Goal: Task Accomplishment & Management: Complete application form

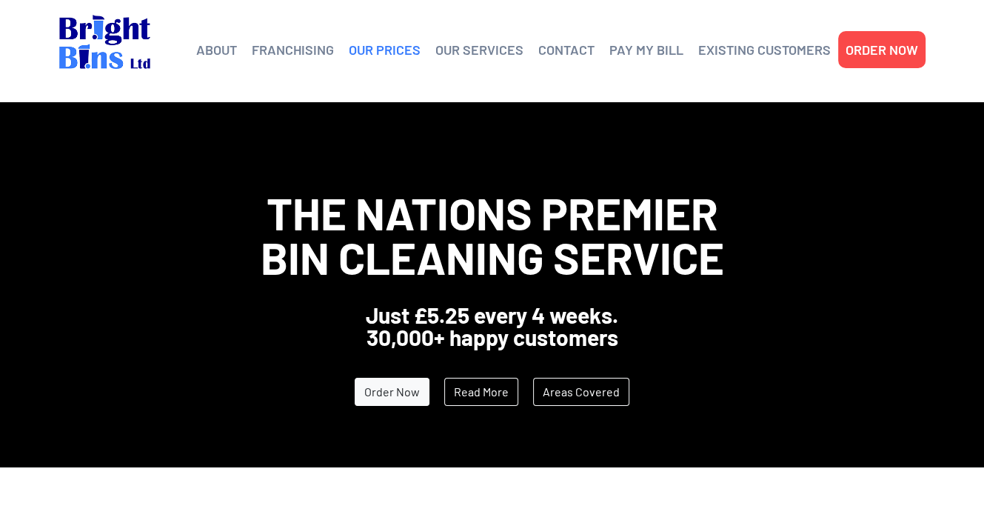
click at [376, 47] on link "OUR PRICES" at bounding box center [385, 49] width 72 height 22
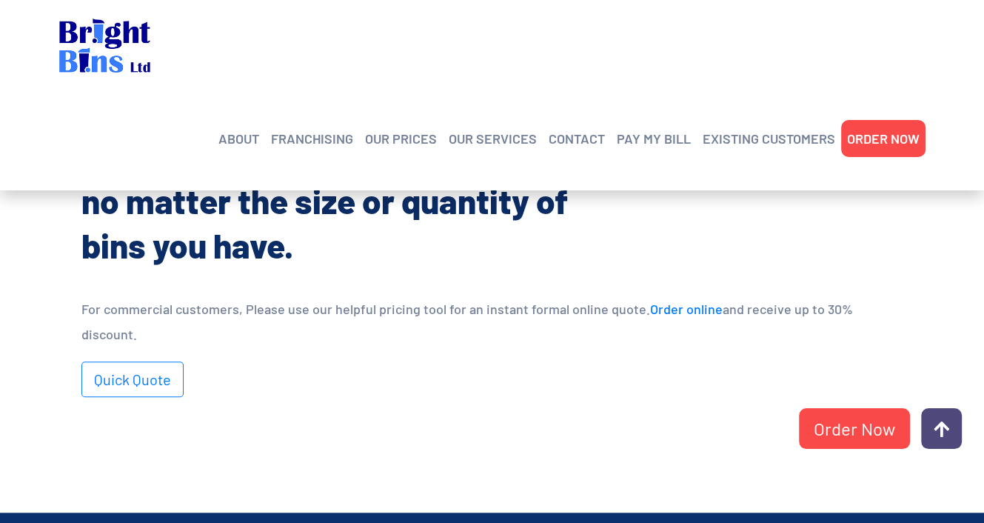
scroll to position [948, 0]
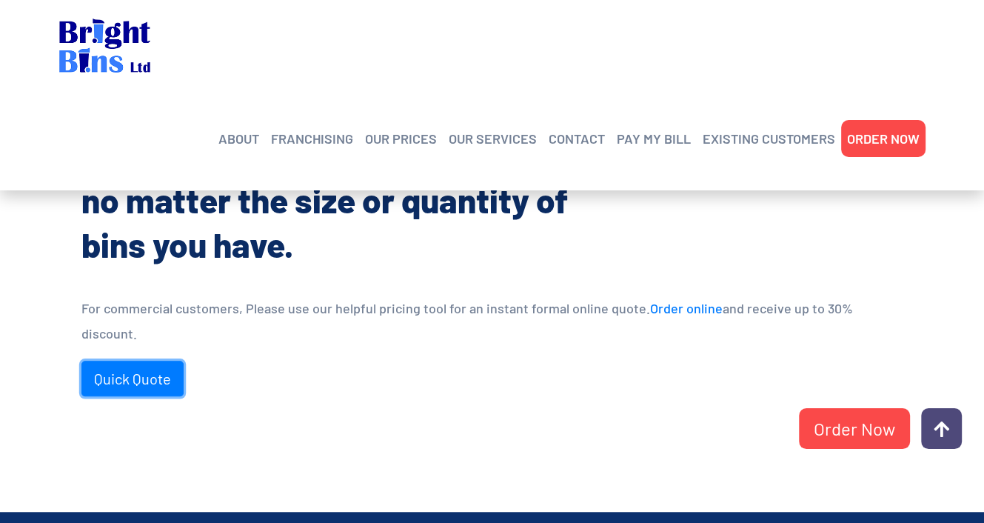
click at [118, 361] on link "Quick Quote" at bounding box center [132, 379] width 102 height 36
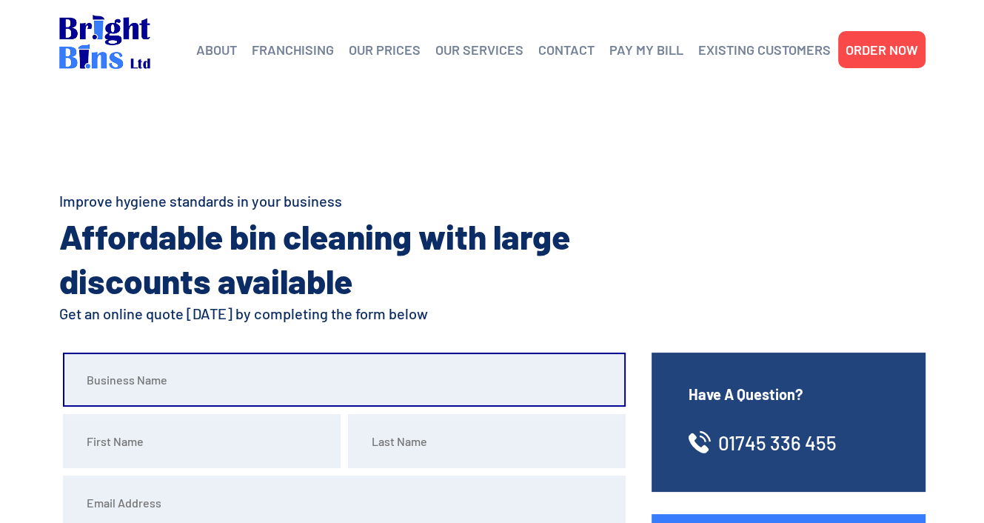
click at [126, 371] on input "text" at bounding box center [344, 379] width 563 height 54
type input "Hwb yr Orsedd Ltd"
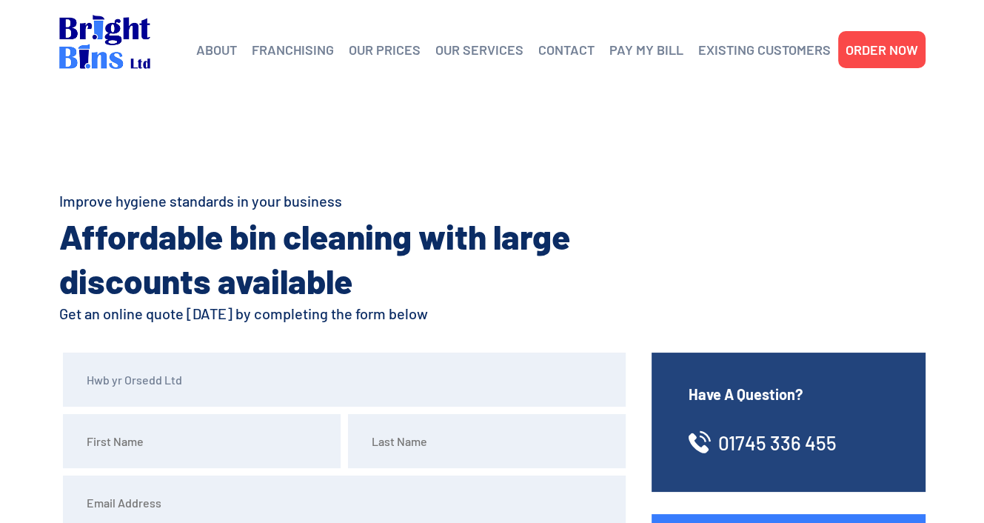
type input "[STREET_ADDRESS]"
type input "Buckley"
type input "Flintshire"
type input "CH7 3AX"
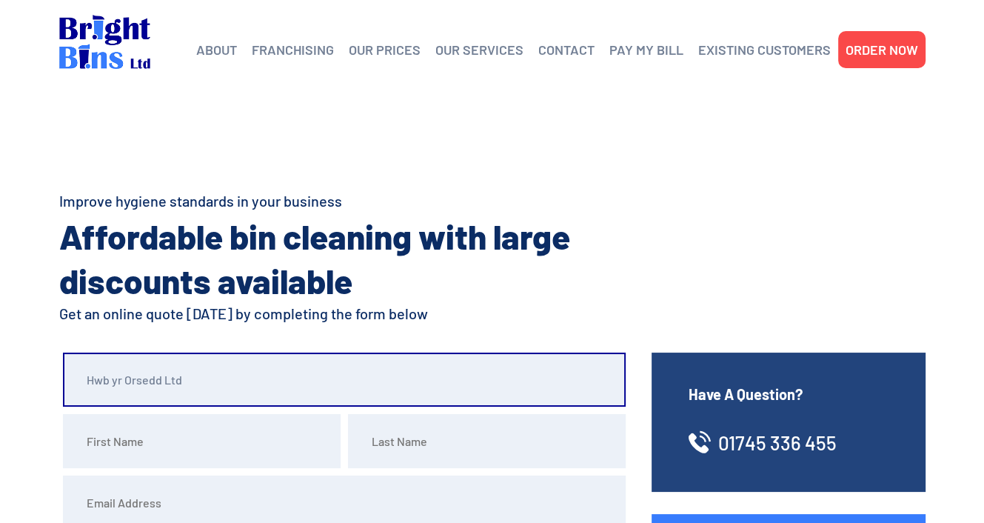
click at [207, 376] on input "Hwb yr Orsedd Ltd" at bounding box center [344, 379] width 563 height 54
type input "Hwb yr Orsedd"
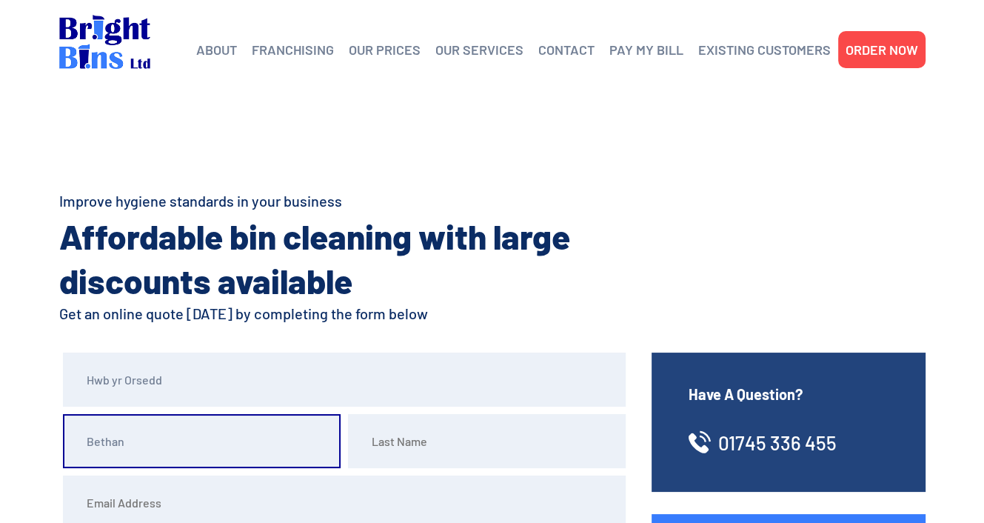
type input "Bethan"
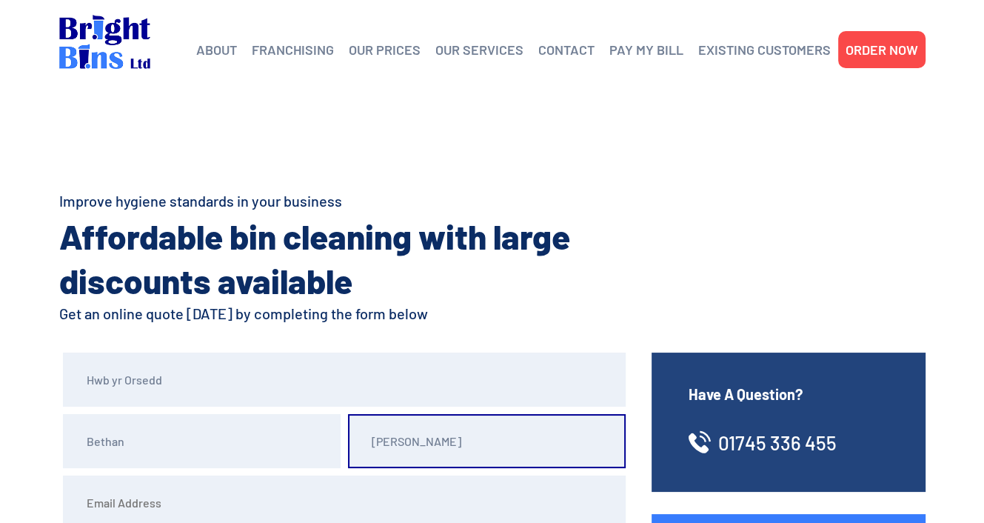
type input "Edwards"
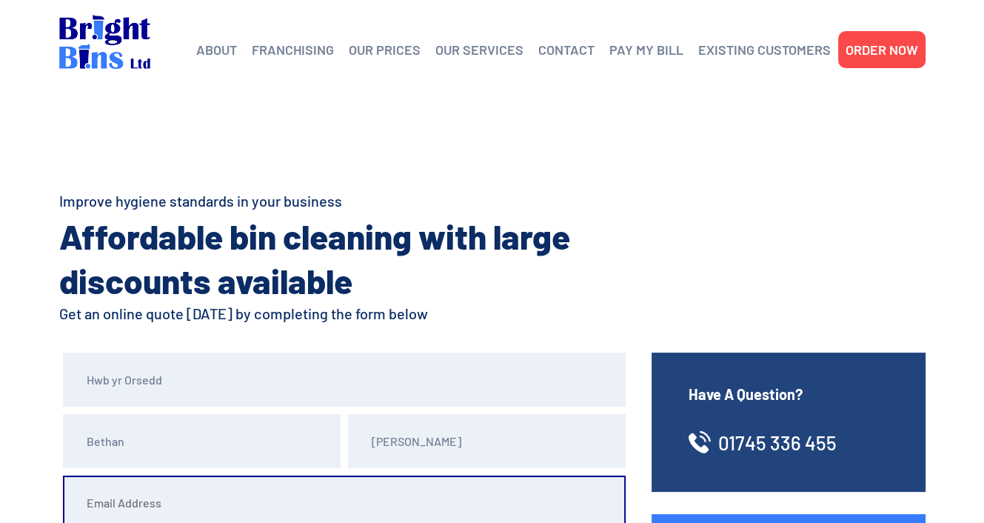
scroll to position [7, 0]
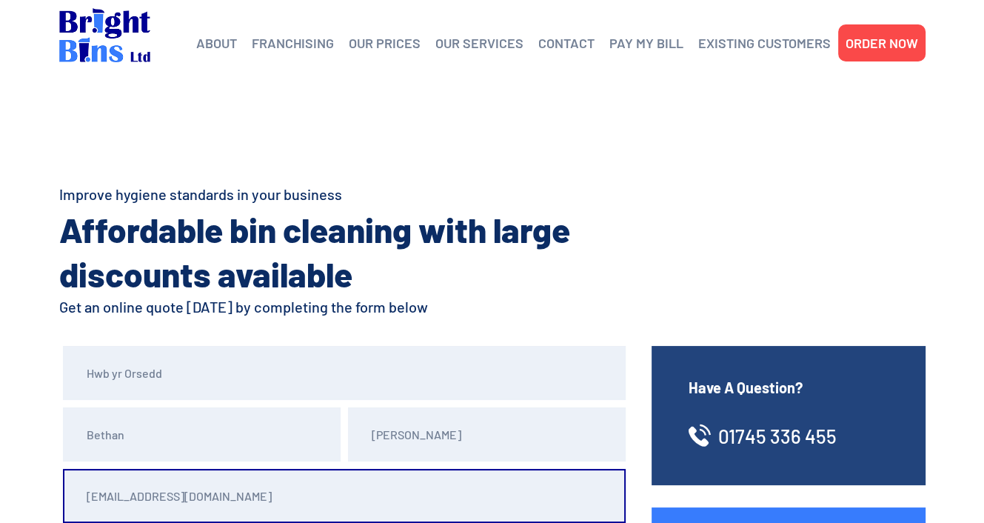
type input "hwbyrorsedd@gmail.com"
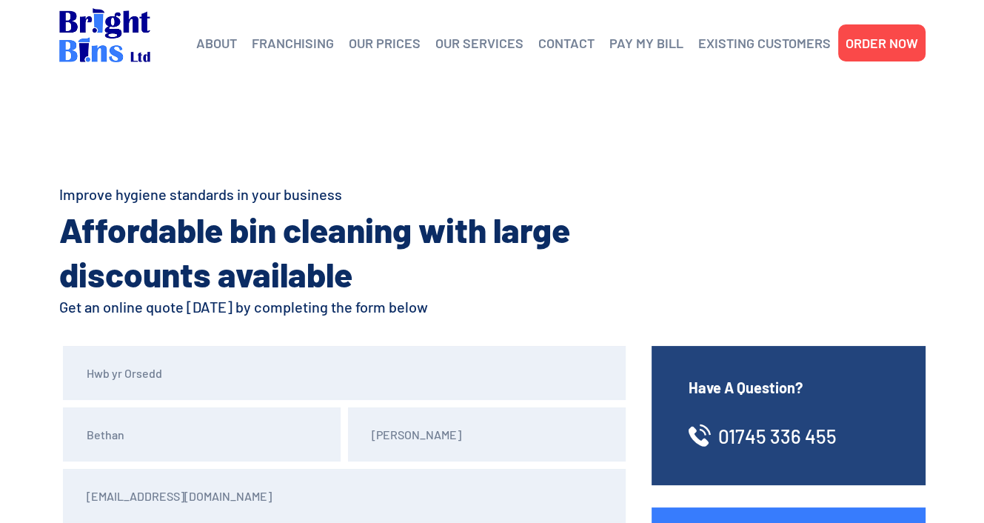
scroll to position [302, 0]
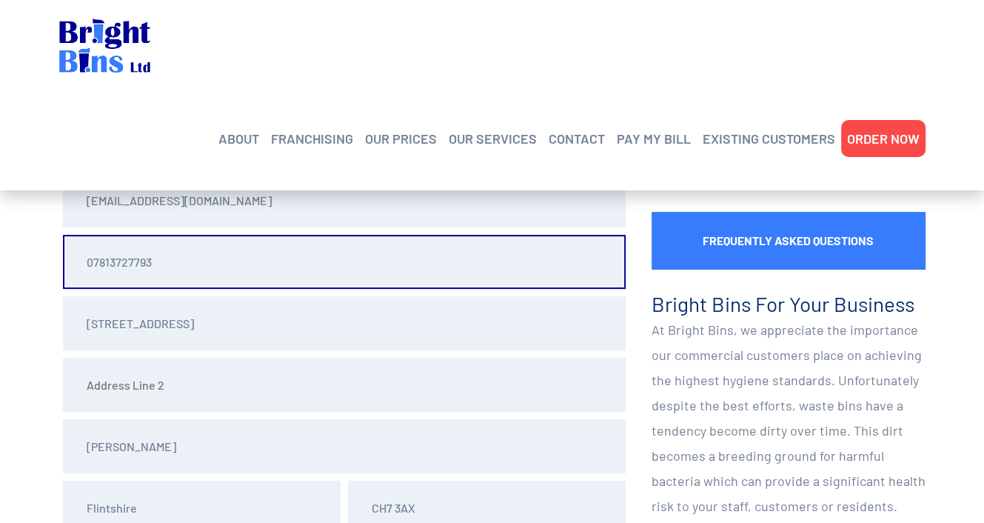
type input "07813727793"
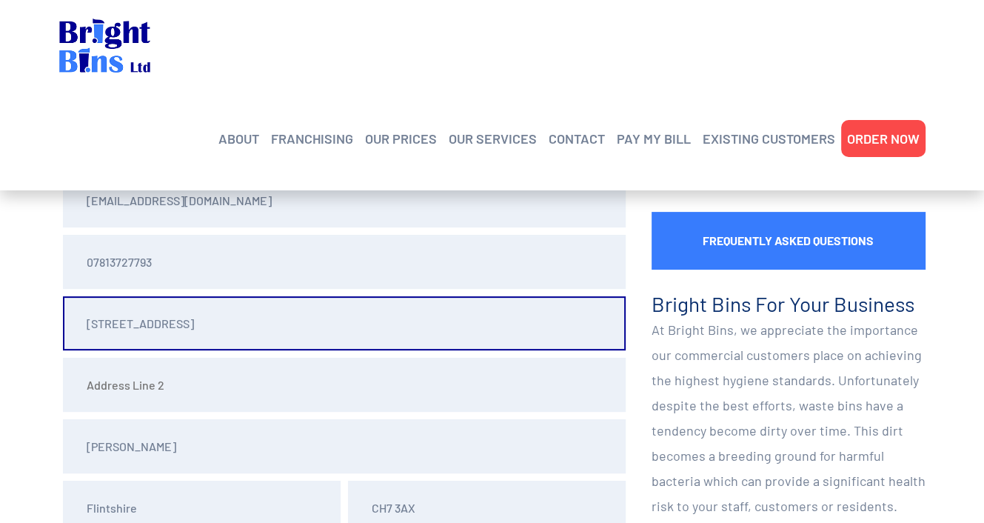
click at [92, 329] on input "9 Hornbeam Avenue" at bounding box center [344, 323] width 563 height 54
type input "ROSSETT COMMUNITY HUB"
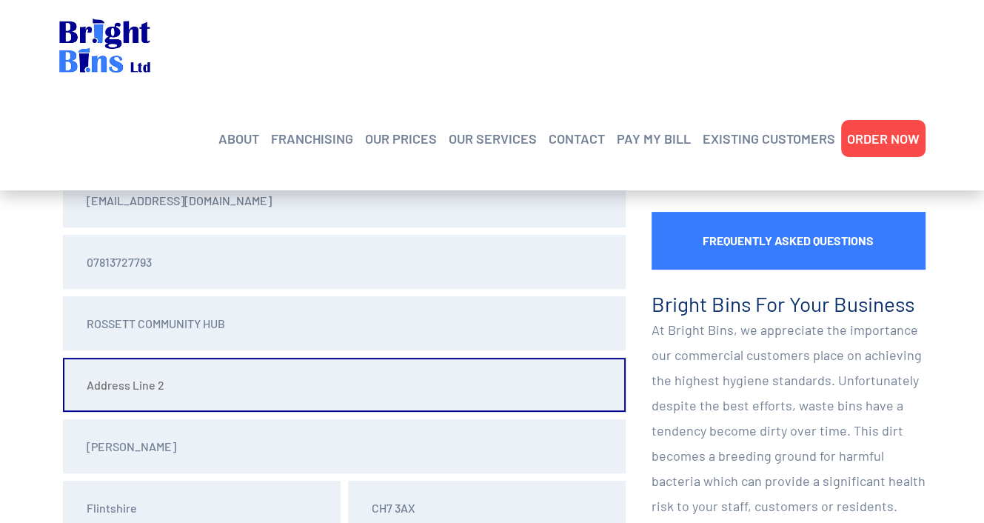
type input "THE GREEN"
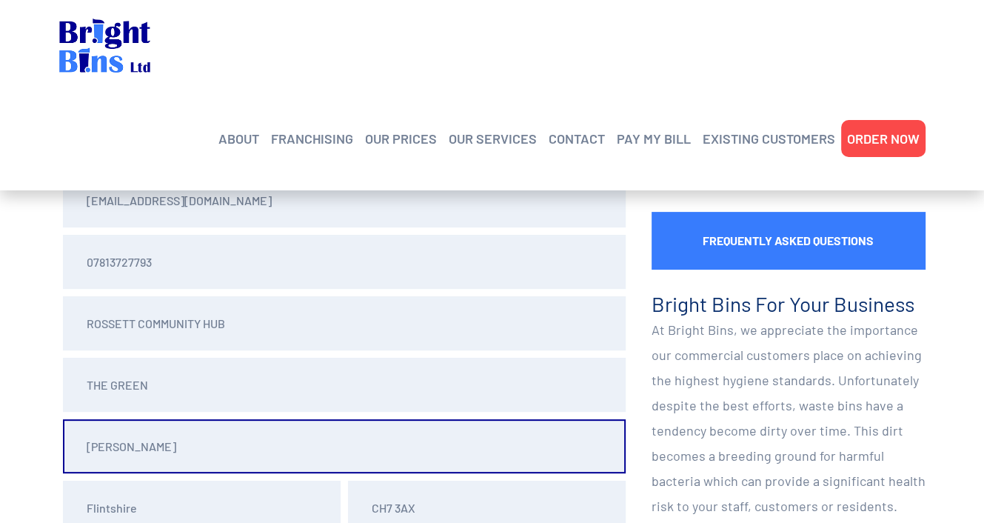
click at [181, 442] on input "Buckley" at bounding box center [344, 446] width 563 height 54
type input "Wrexham"
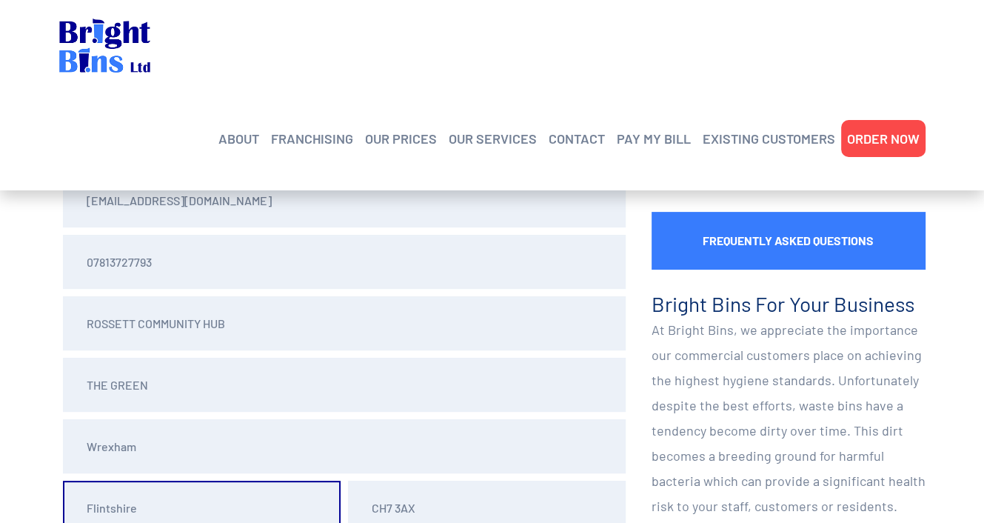
scroll to position [314, 0]
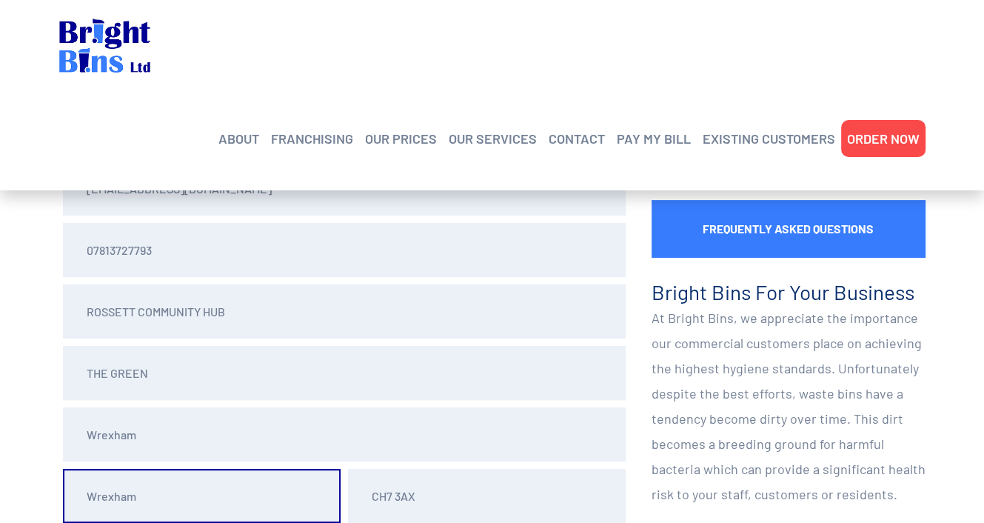
type input "Wrexham"
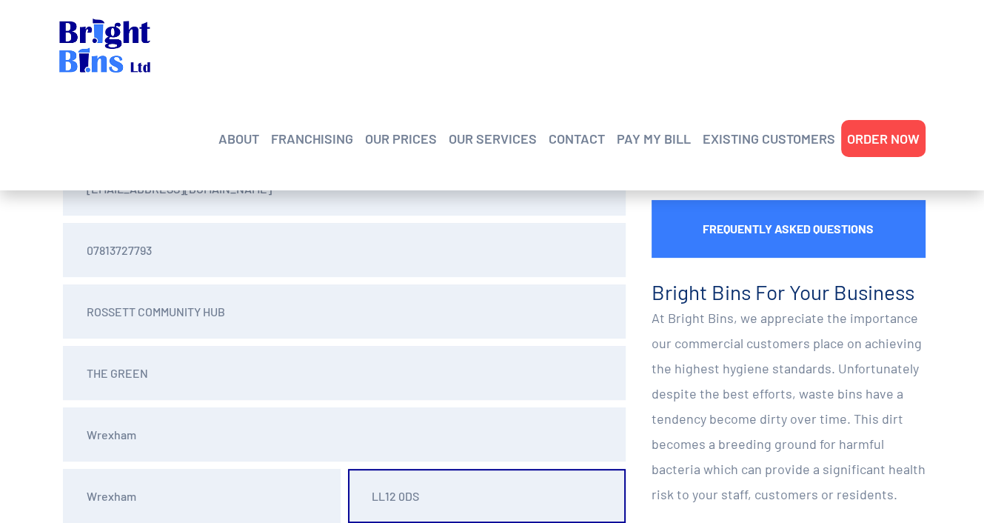
type input "LL12 0DS"
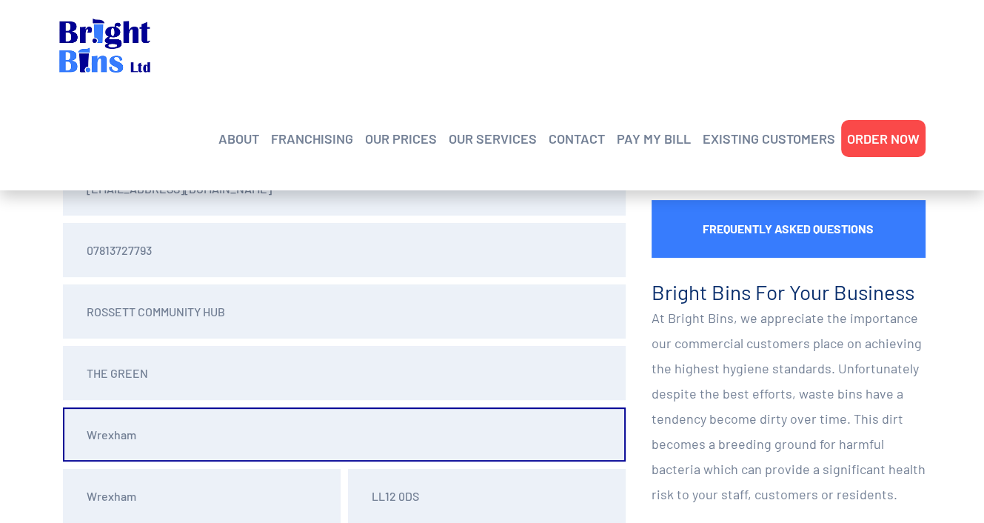
click at [595, 452] on input "Wrexham" at bounding box center [344, 434] width 563 height 54
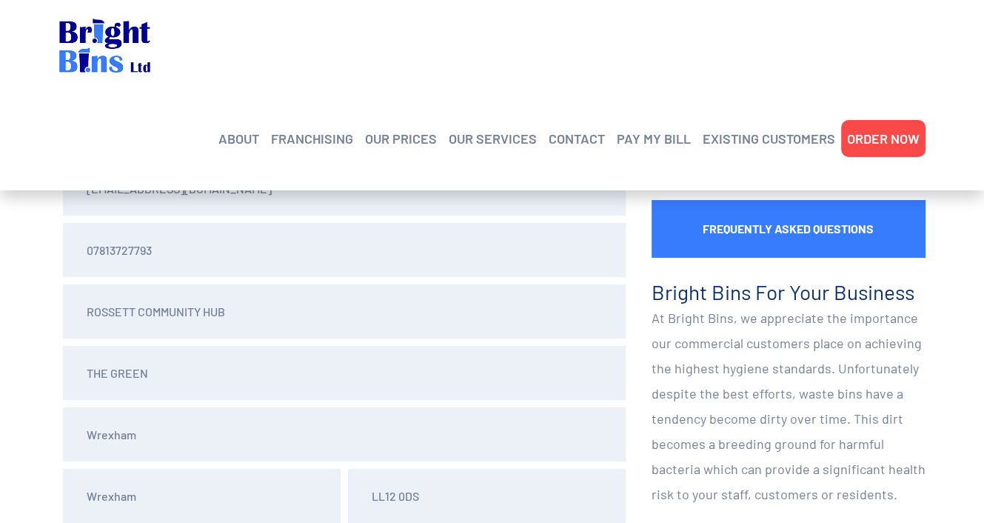
click at [21, 415] on section "Hwb yr Orsedd Bethan Edwards hwbyrorsedd@gmail.com 07813727793 ROSSETT COMMUNIT…" at bounding box center [492, 419] width 984 height 763
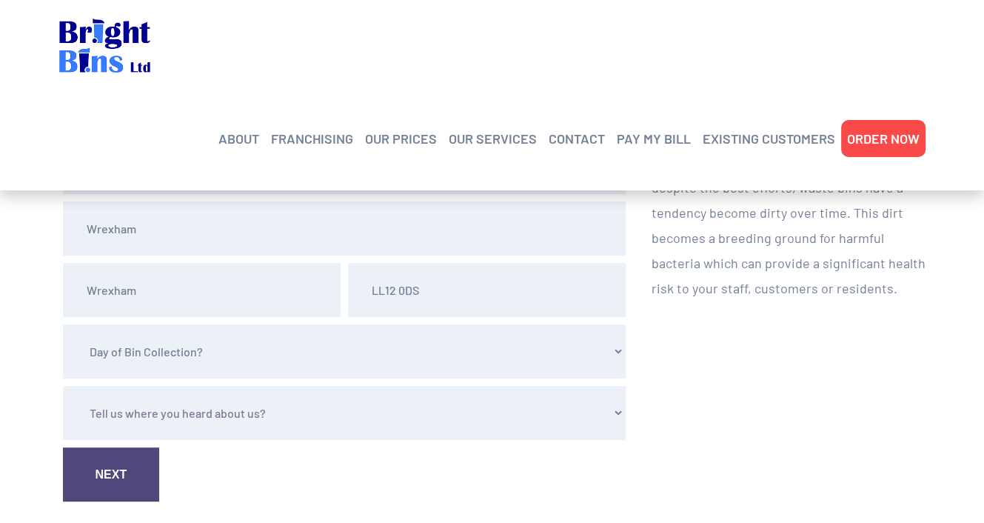
scroll to position [521, 0]
click at [619, 347] on select "Day of Bin Collection? Monday Tuesday Wednesday Thursday Friday" at bounding box center [344, 350] width 563 height 54
select select "Thursday"
click at [63, 323] on select "Day of Bin Collection? Monday Tuesday Wednesday Thursday Friday" at bounding box center [344, 350] width 563 height 54
click at [209, 408] on select "Tell us where you heard about us? Word of Mouth Leaflet Sticker On Bin Spoke To…" at bounding box center [344, 411] width 563 height 54
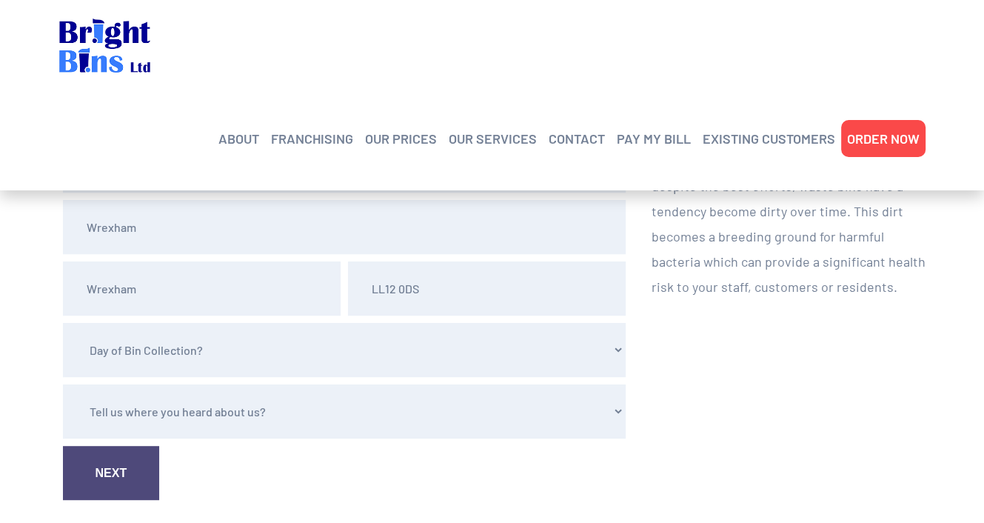
select select "Google"
click at [63, 384] on select "Tell us where you heard about us? Word of Mouth Leaflet Sticker On Bin Spoke To…" at bounding box center [344, 411] width 563 height 54
click at [135, 466] on link "Next" at bounding box center [111, 473] width 97 height 54
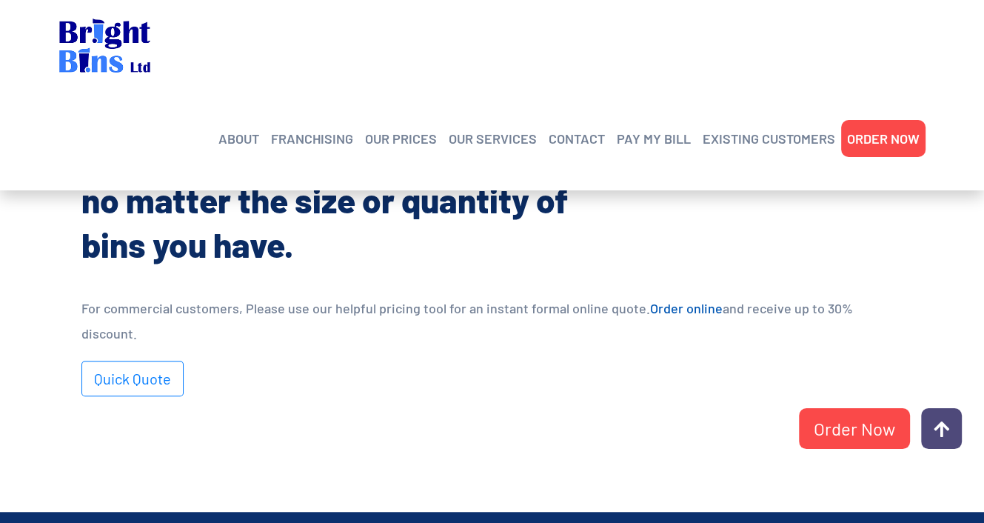
click at [674, 302] on link "Order online" at bounding box center [686, 308] width 73 height 16
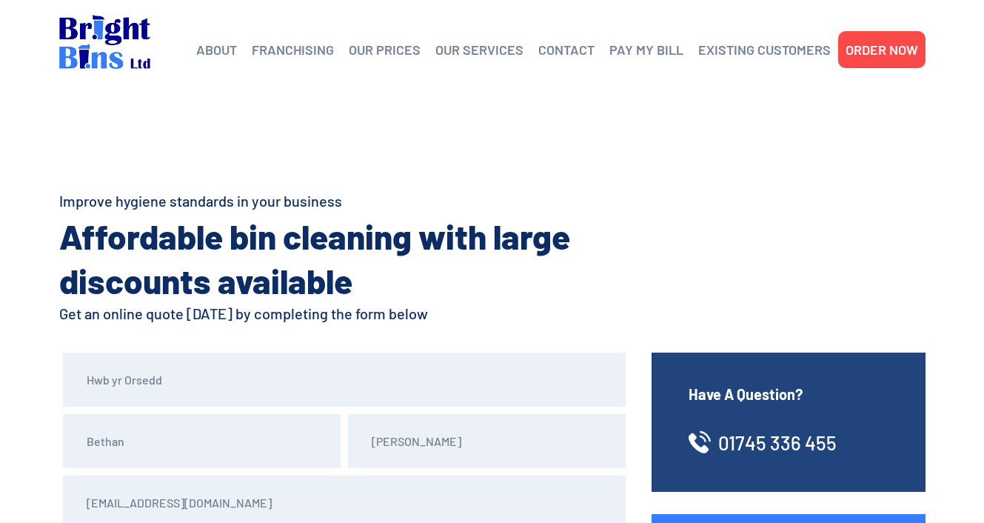
select select "[DATE]"
click at [583, 287] on h2 "Affordable bin cleaning with large discounts available" at bounding box center [336, 258] width 555 height 89
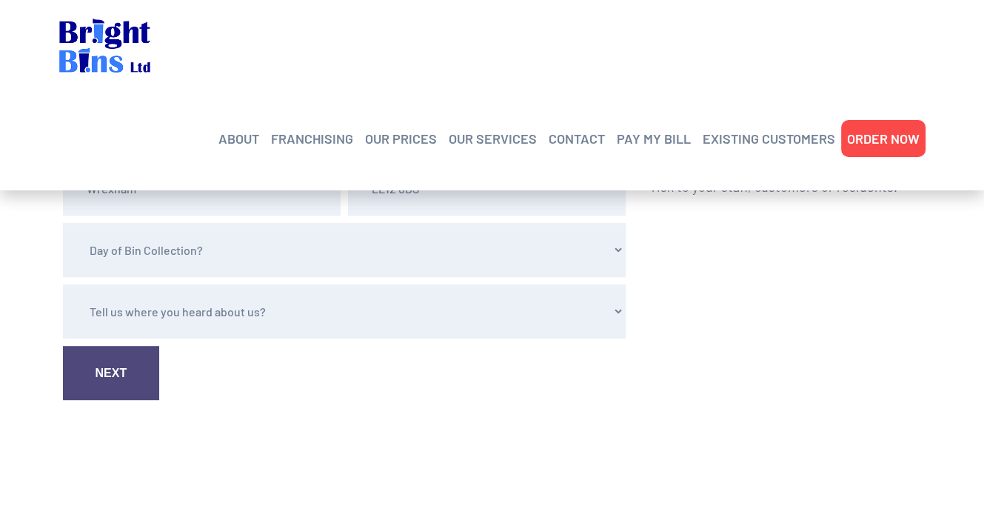
scroll to position [622, 0]
click at [271, 312] on select "Tell us where you heard about us? Word of Mouth Leaflet Sticker On Bin Spoke To…" at bounding box center [344, 311] width 563 height 54
select select "Google"
click at [63, 284] on select "Tell us where you heard about us? Word of Mouth Leaflet Sticker On Bin Spoke To…" at bounding box center [344, 311] width 563 height 54
click at [133, 369] on link "Next" at bounding box center [111, 372] width 97 height 54
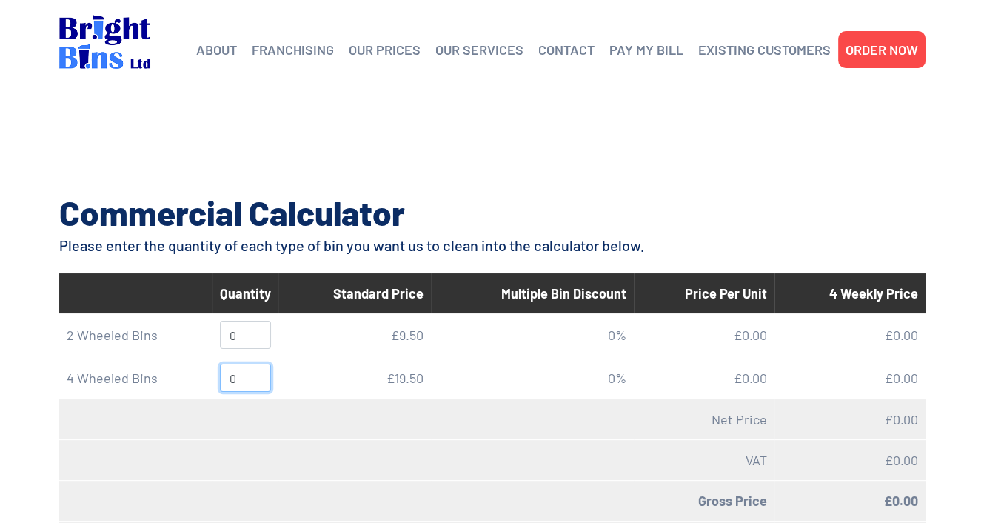
click at [240, 375] on input "0" at bounding box center [245, 378] width 51 height 28
type input "1"
click at [48, 376] on div "Commercial Calculator Please enter the quantity of each type of bin you want us…" at bounding box center [492, 381] width 888 height 382
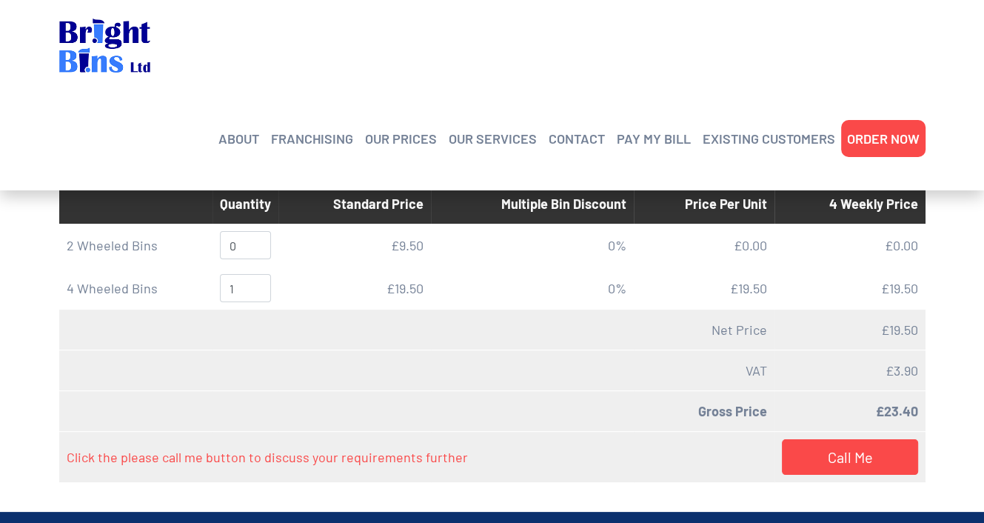
scroll to position [118, 0]
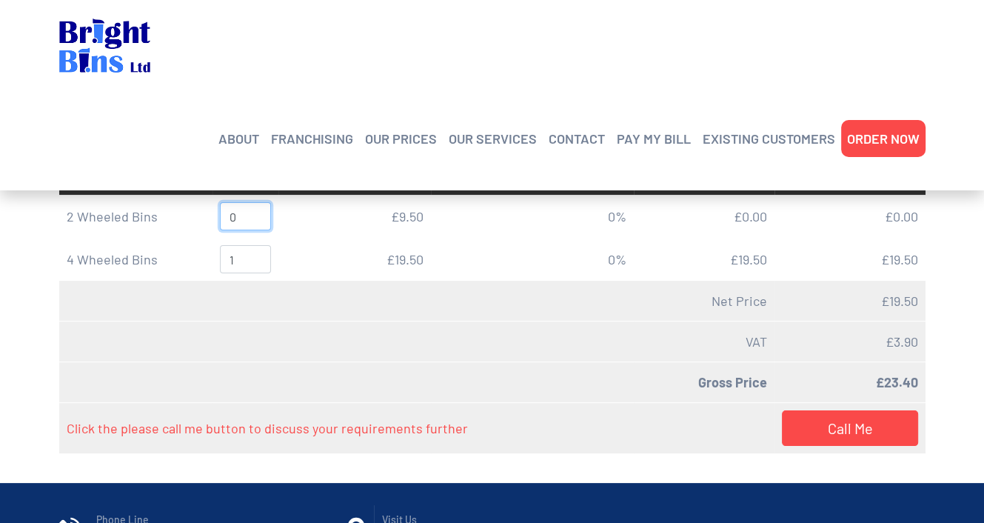
click at [247, 222] on input "0" at bounding box center [245, 216] width 51 height 28
type input "1"
click at [948, 303] on section "Commercial Calculator Please enter the quantity of each type of bin you want us…" at bounding box center [492, 218] width 984 height 471
